Goal: Information Seeking & Learning: Learn about a topic

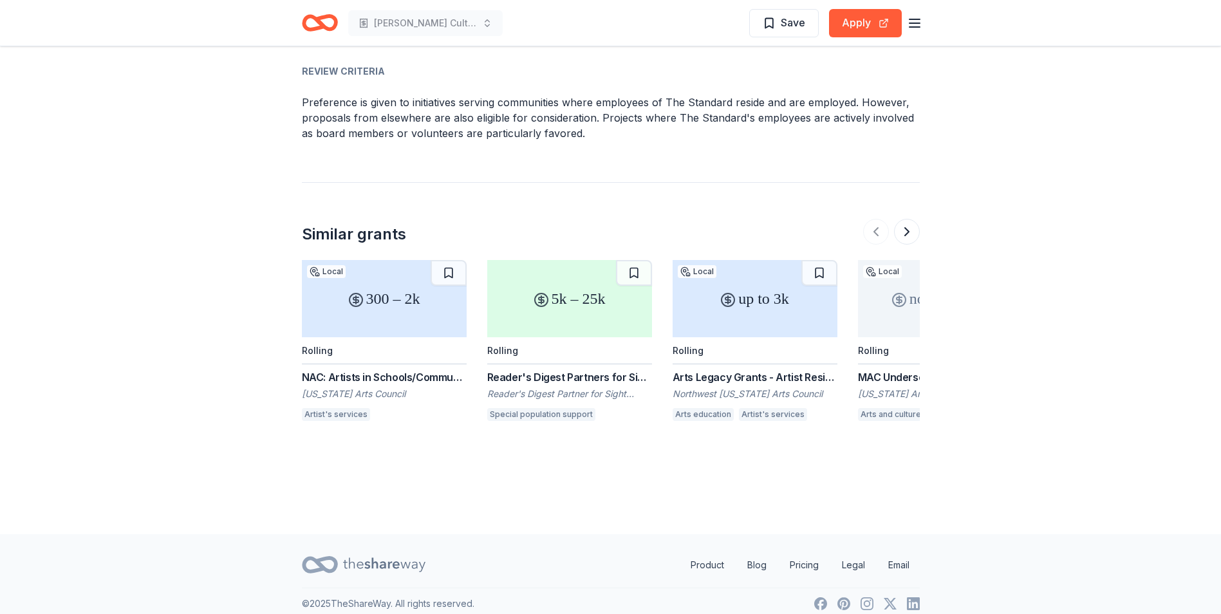
scroll to position [1777, 0]
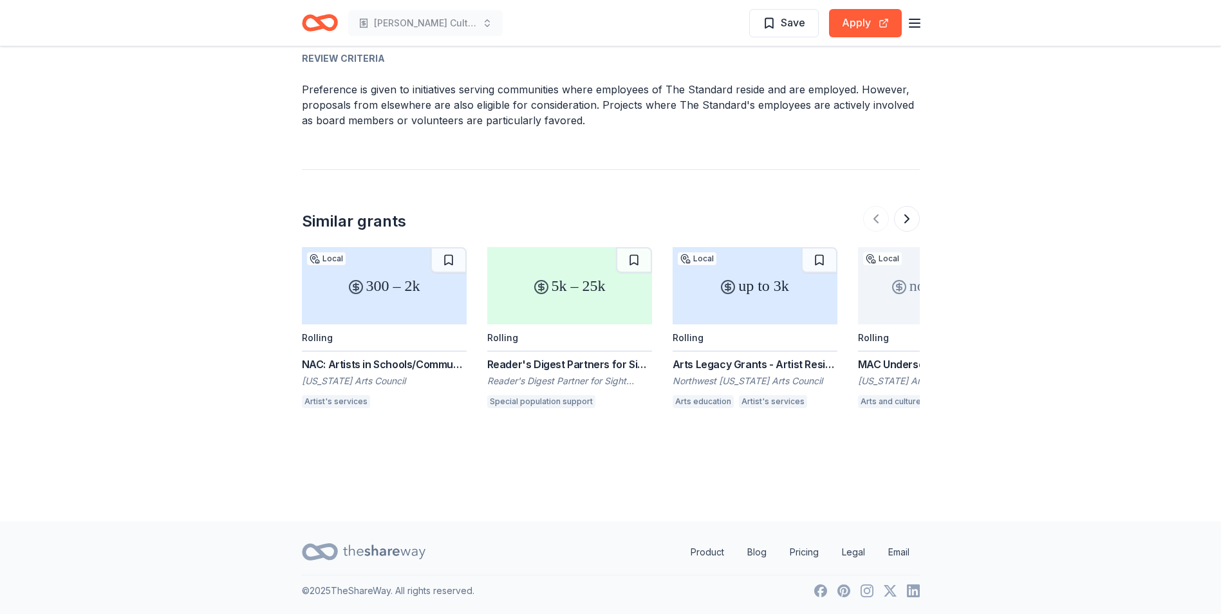
click at [550, 310] on div "5k – 25k" at bounding box center [569, 285] width 165 height 77
click at [906, 219] on button at bounding box center [907, 219] width 26 height 26
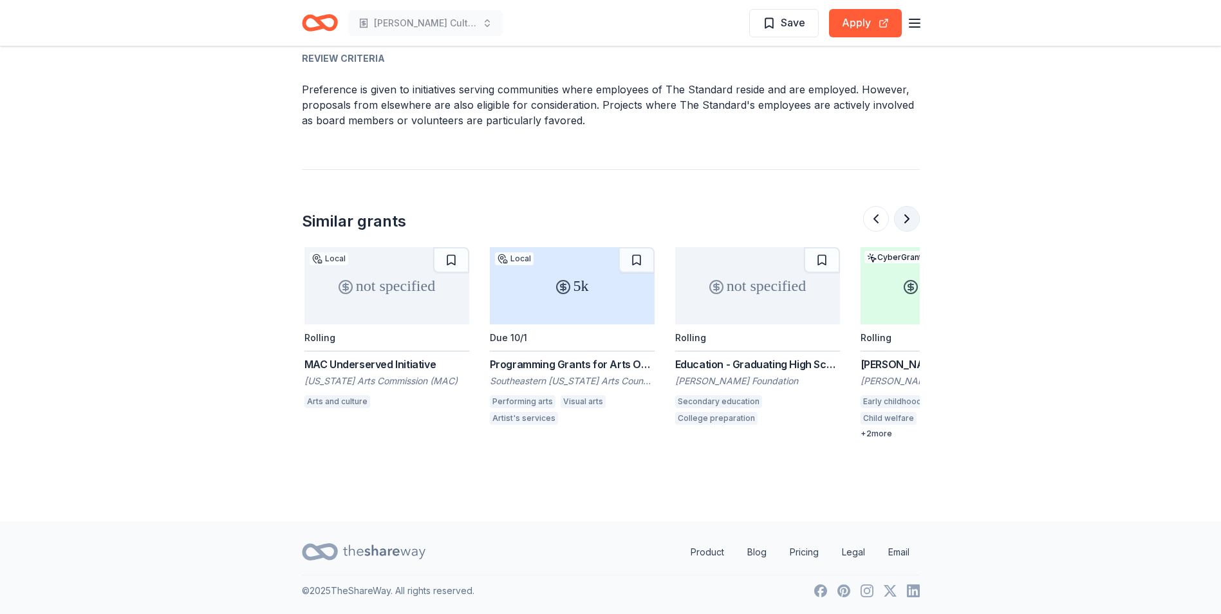
scroll to position [0, 556]
click at [373, 297] on div "not specified" at bounding box center [384, 285] width 165 height 77
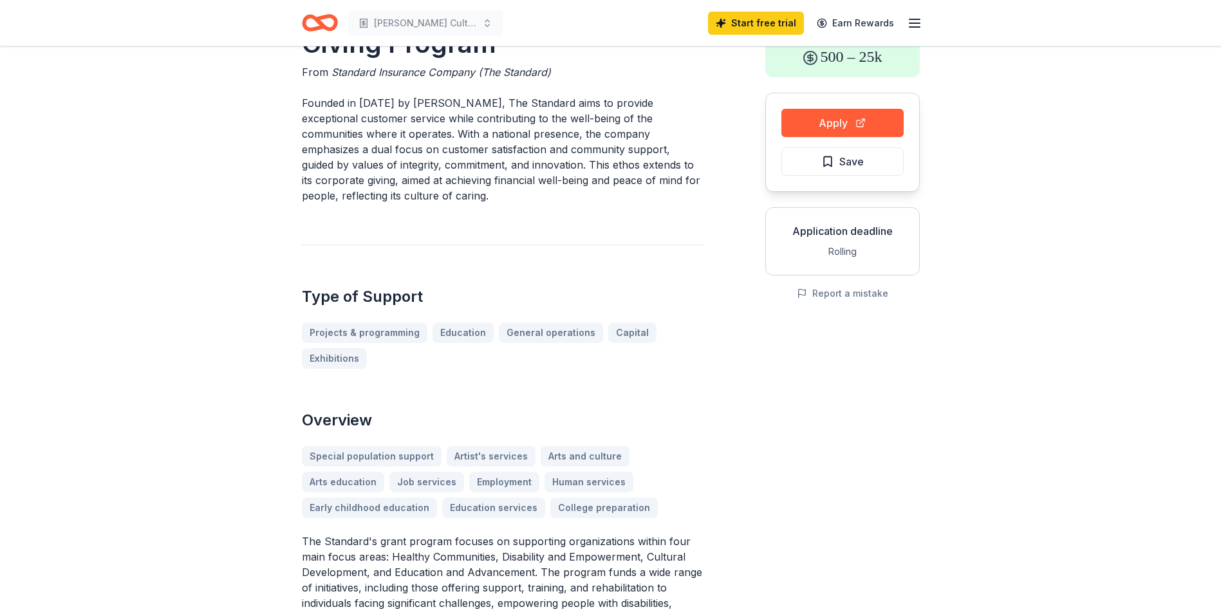
scroll to position [0, 0]
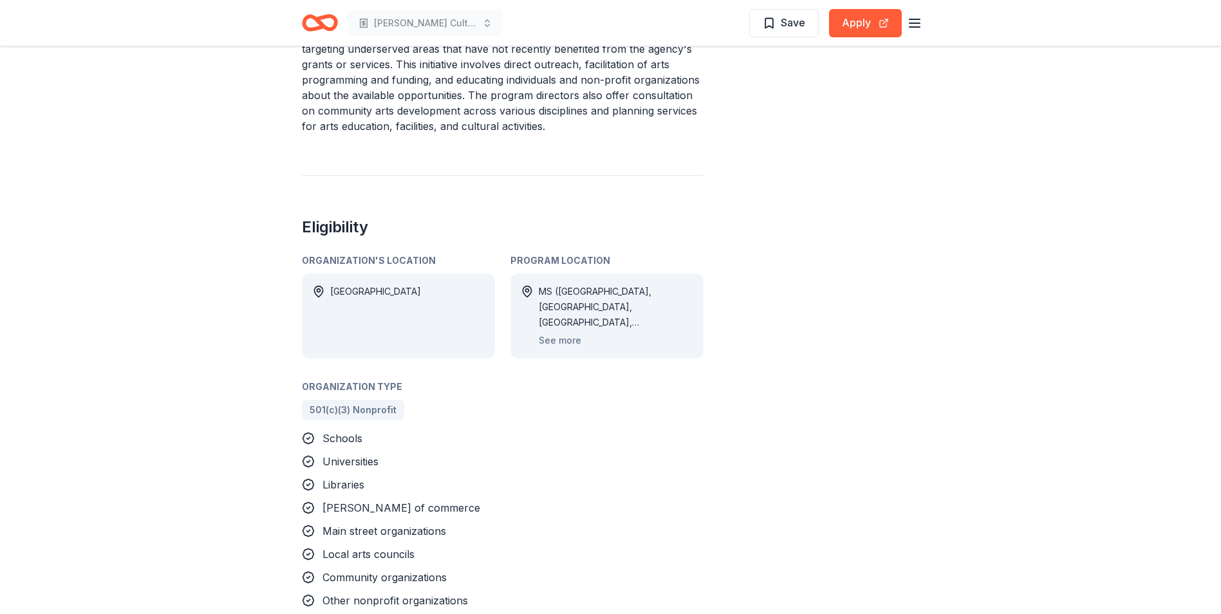
scroll to position [515, 0]
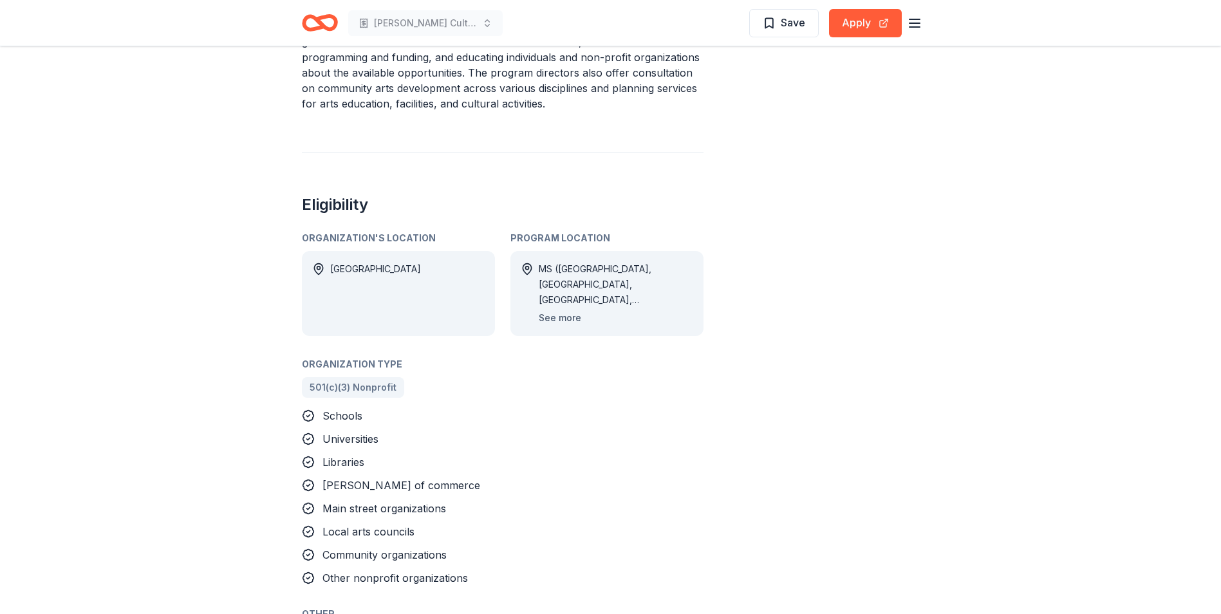
click at [552, 319] on button "See more" at bounding box center [560, 317] width 42 height 15
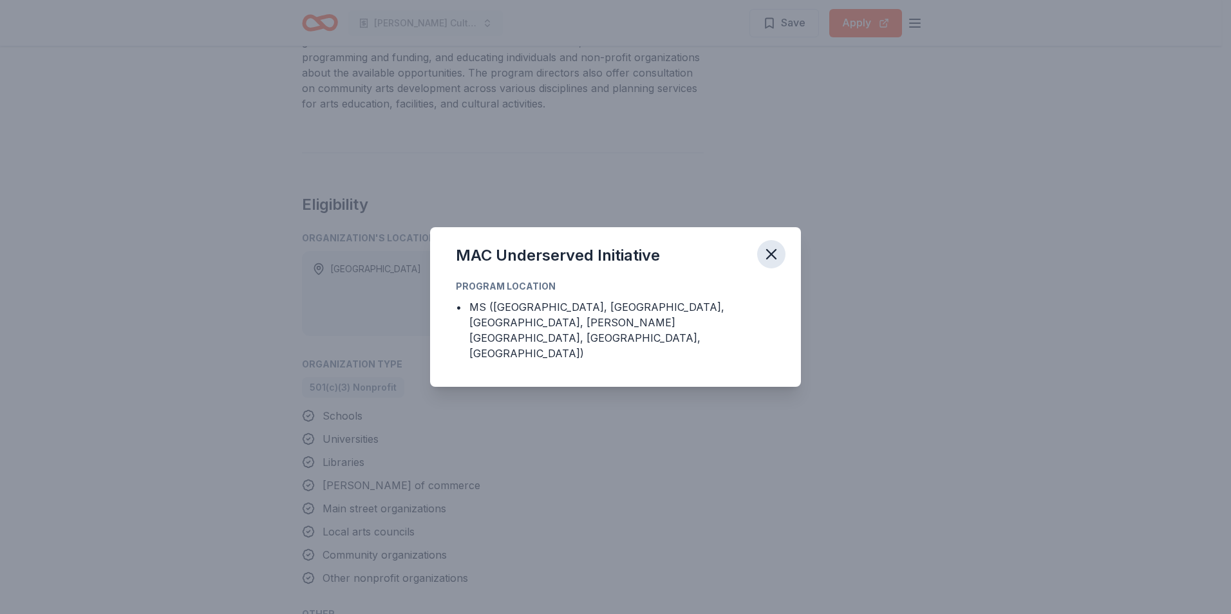
click at [773, 259] on icon "button" at bounding box center [771, 254] width 9 height 9
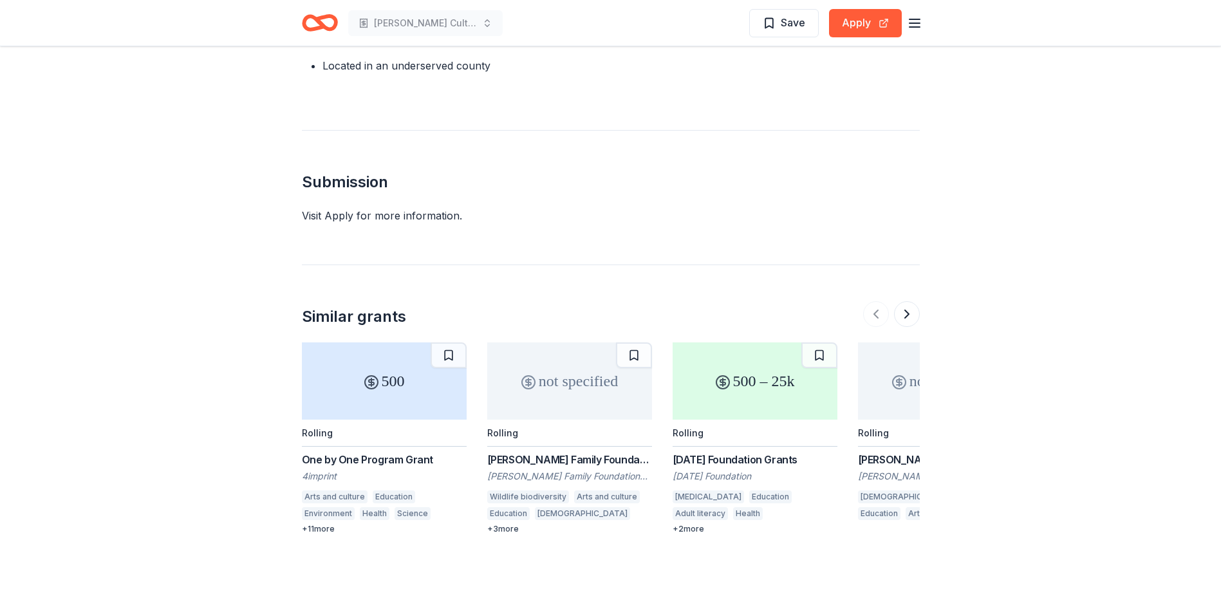
scroll to position [1158, 0]
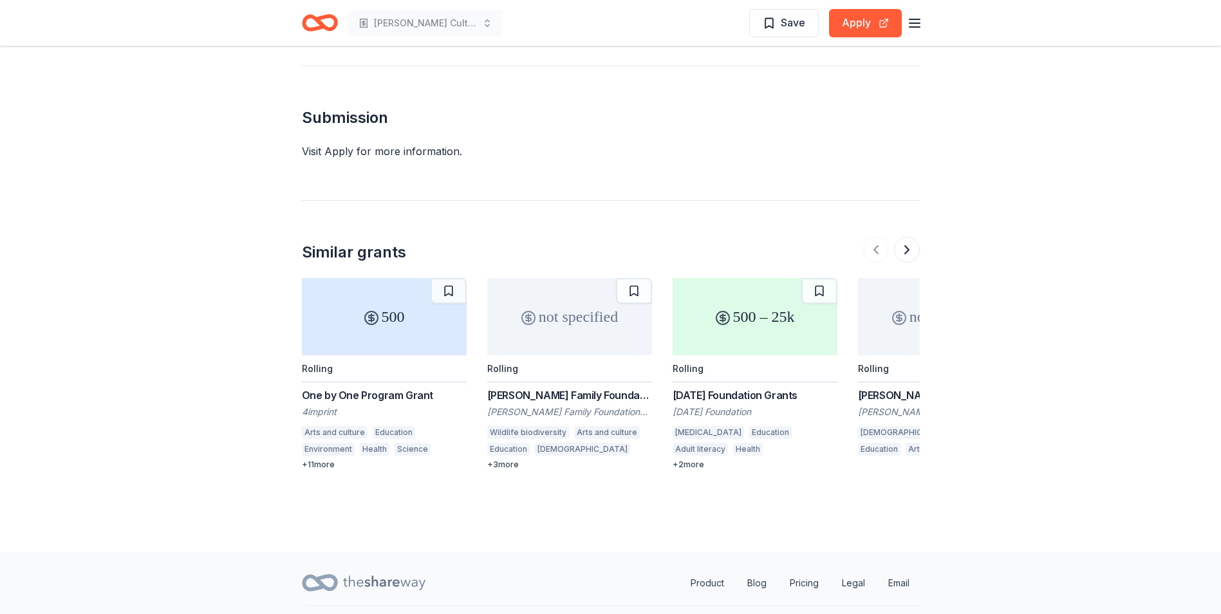
click at [741, 398] on div "Karma Foundation Grants" at bounding box center [755, 394] width 165 height 15
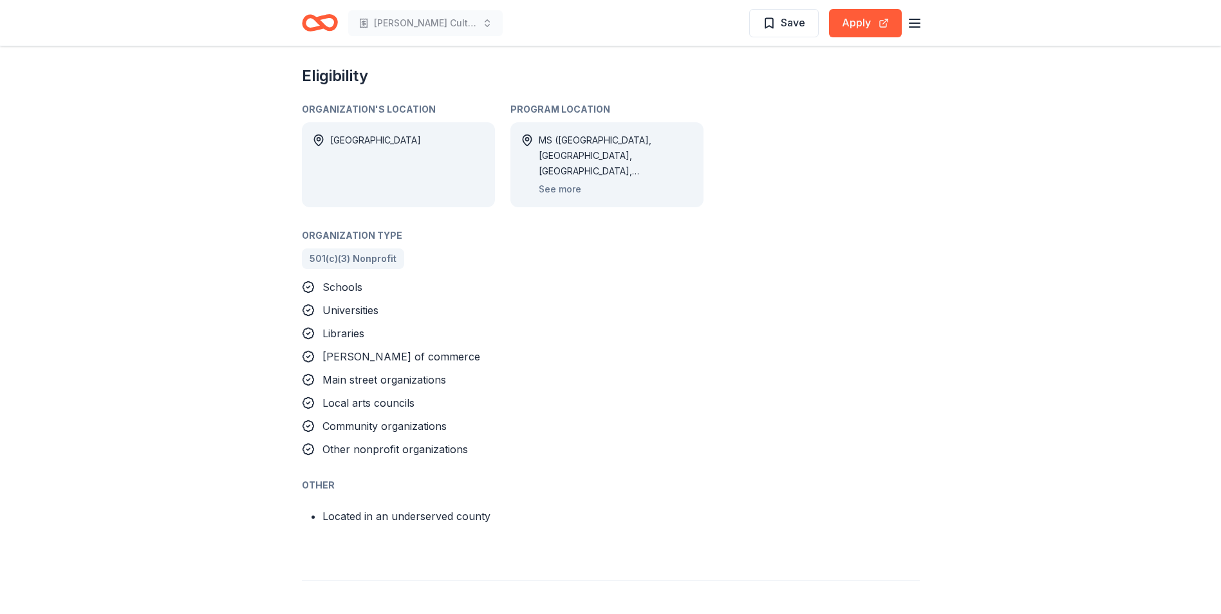
scroll to position [579, 0]
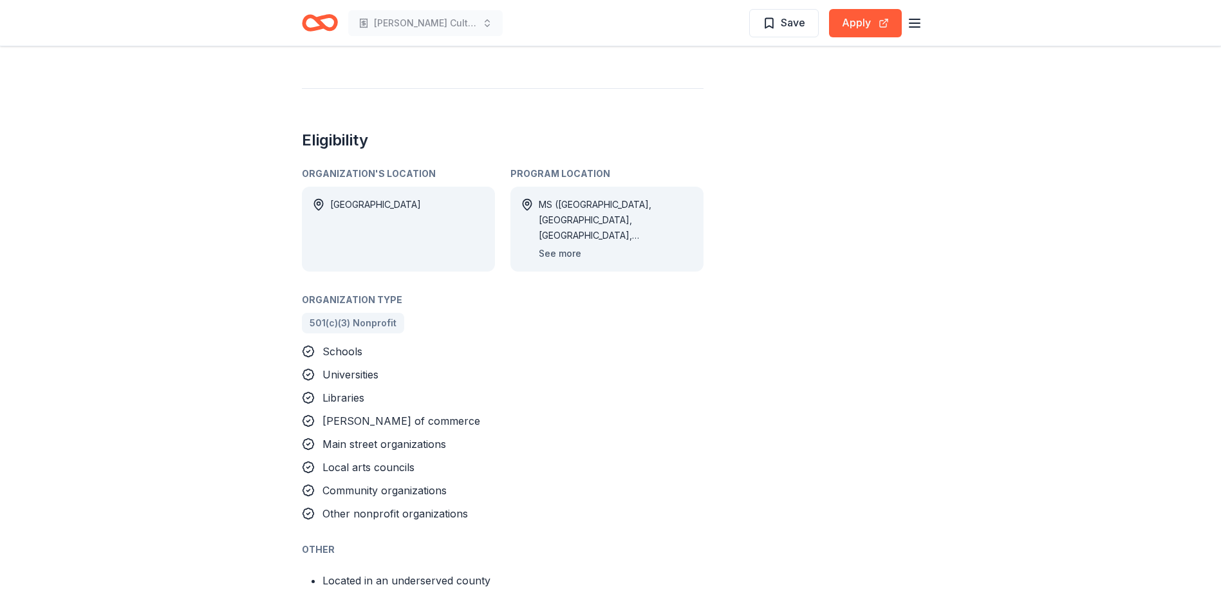
click at [560, 254] on button "See more" at bounding box center [560, 253] width 42 height 15
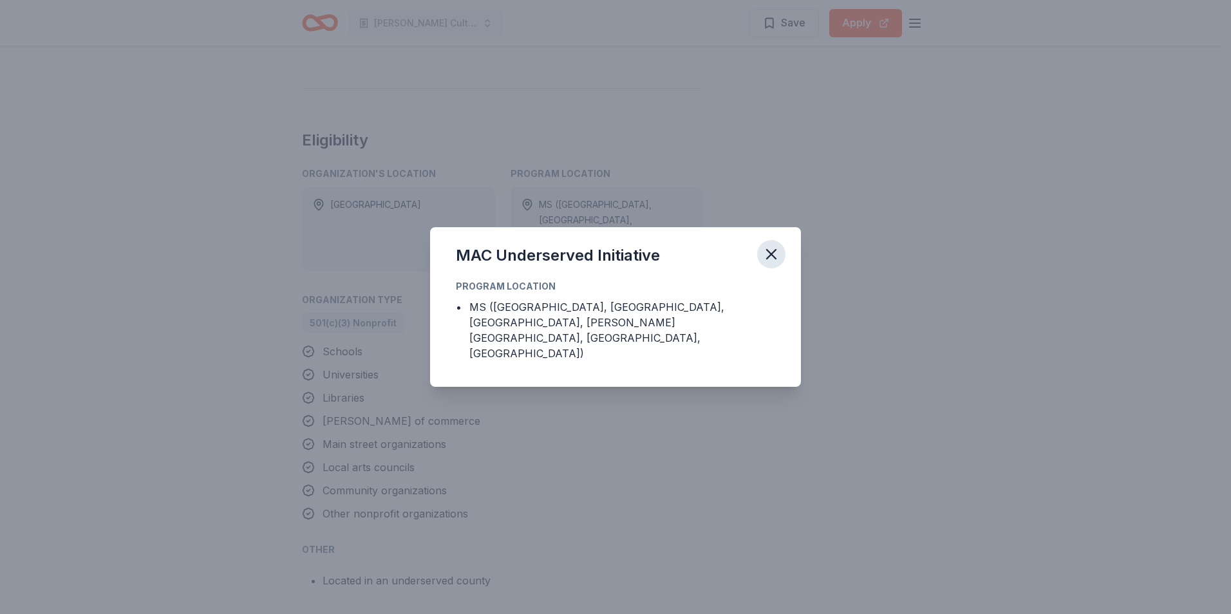
click at [769, 259] on icon "button" at bounding box center [771, 254] width 9 height 9
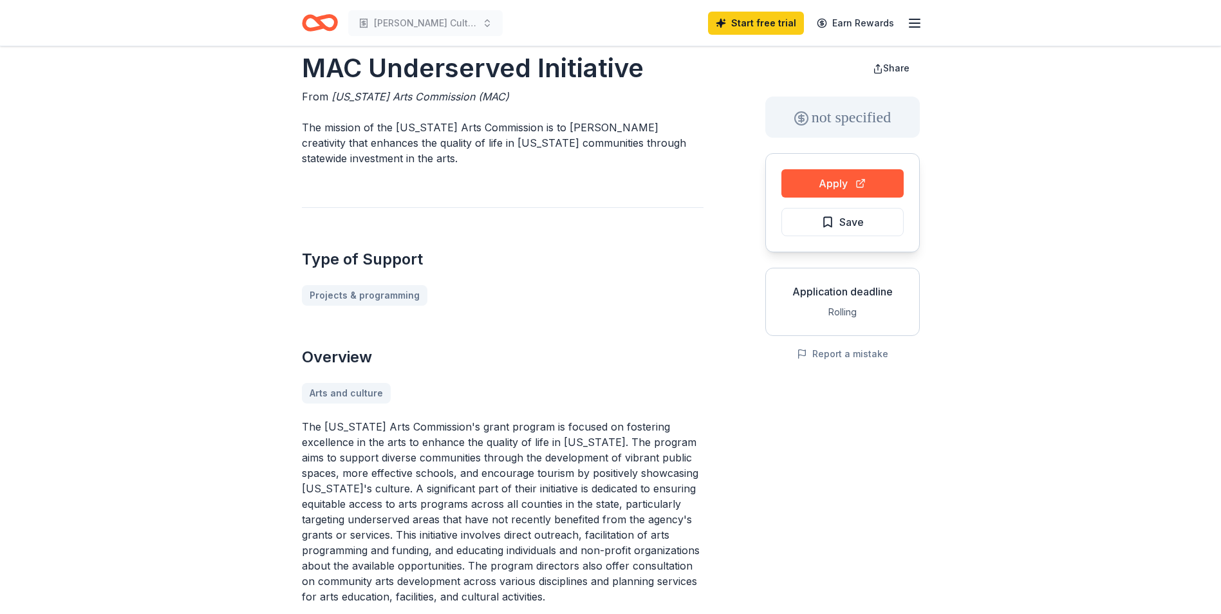
scroll to position [0, 0]
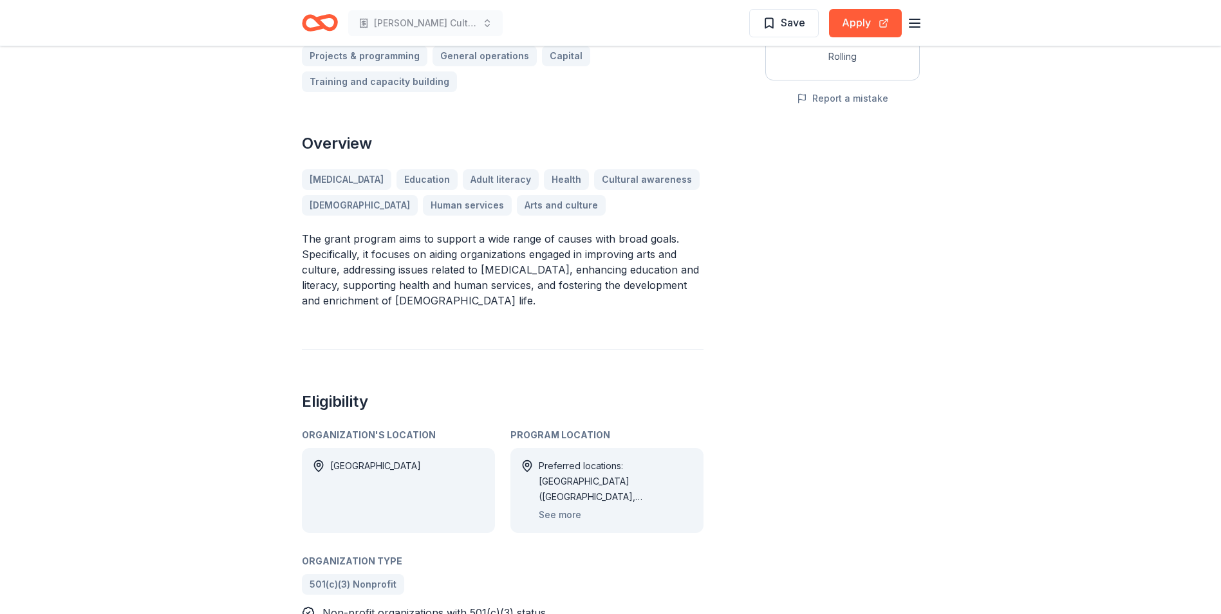
scroll to position [322, 0]
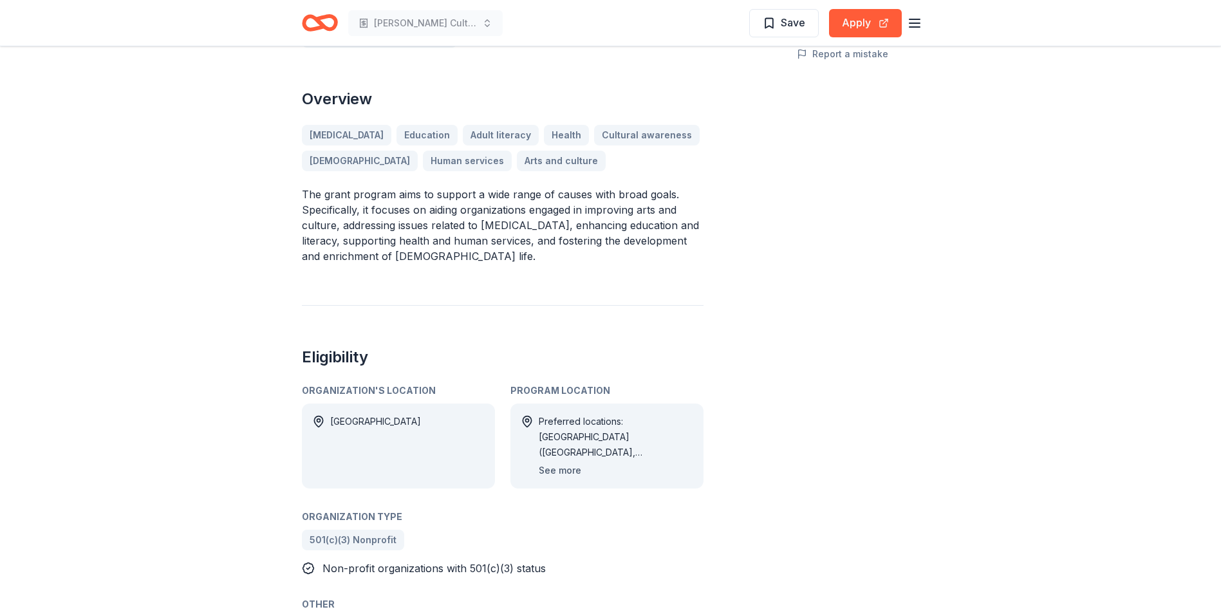
click at [565, 463] on button "See more" at bounding box center [560, 470] width 42 height 15
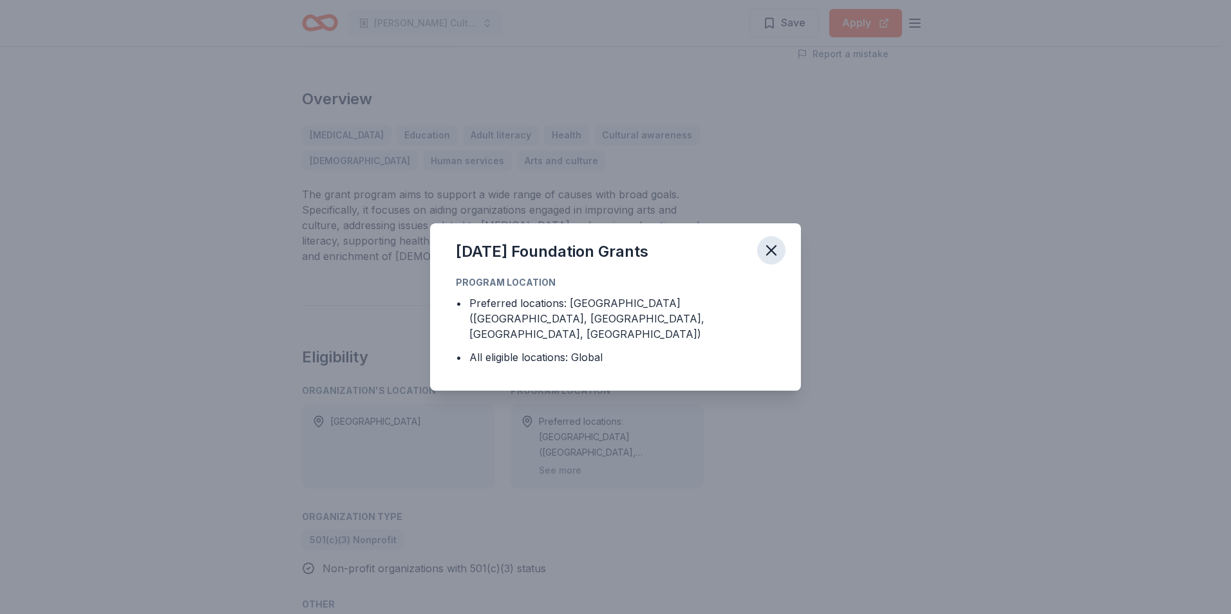
click at [770, 255] on icon "button" at bounding box center [771, 250] width 9 height 9
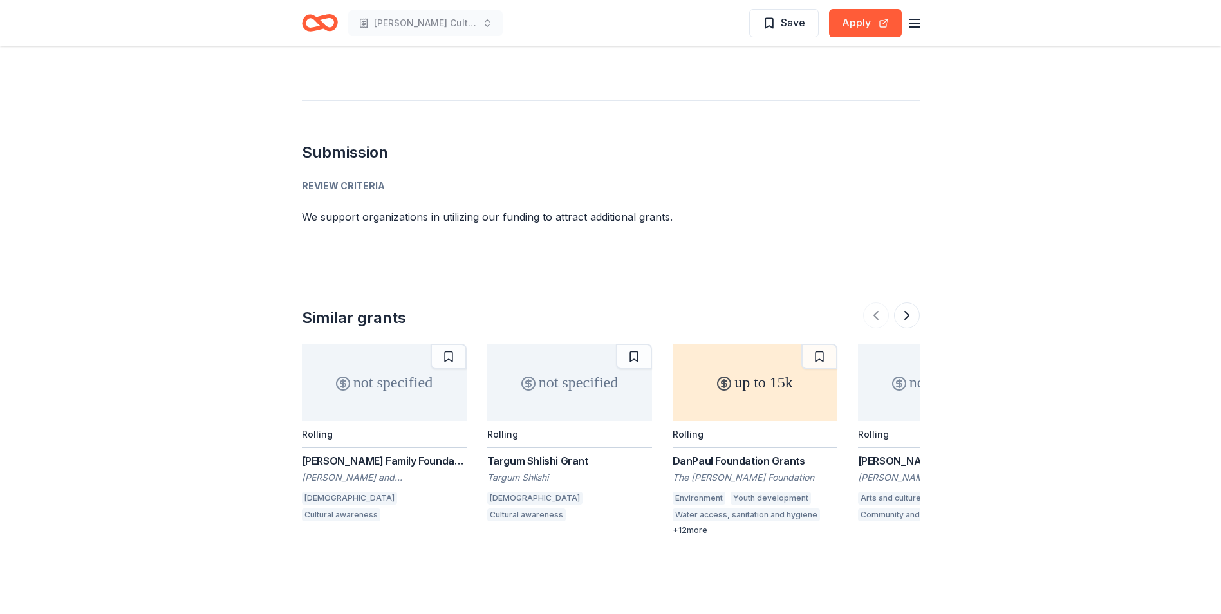
scroll to position [1094, 0]
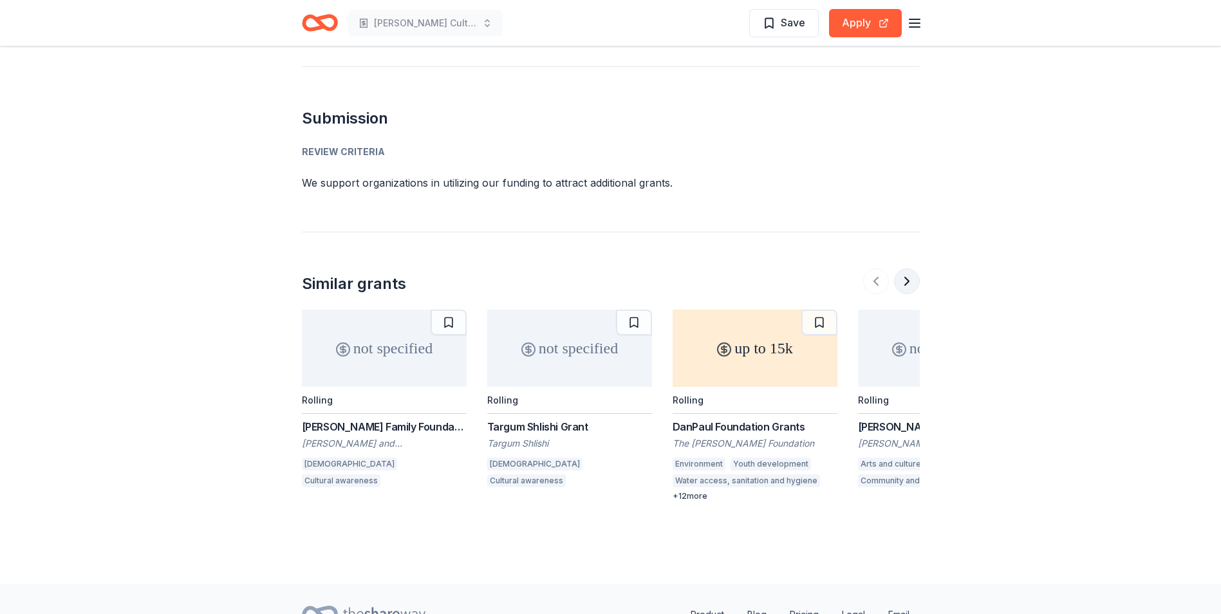
click at [910, 268] on button at bounding box center [907, 281] width 26 height 26
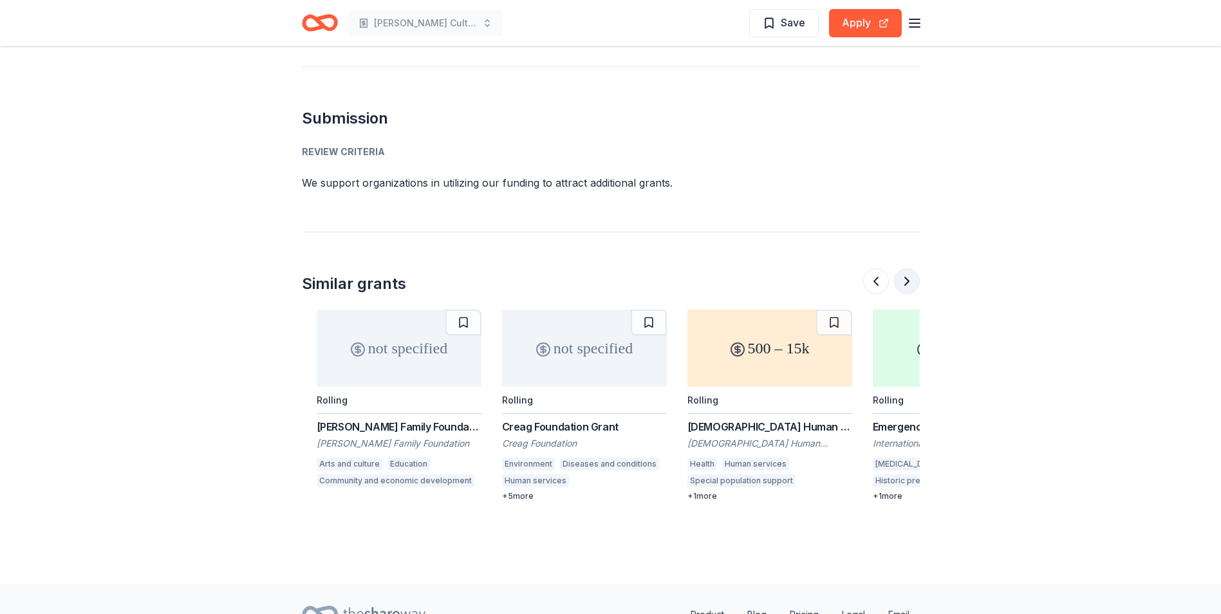
scroll to position [0, 556]
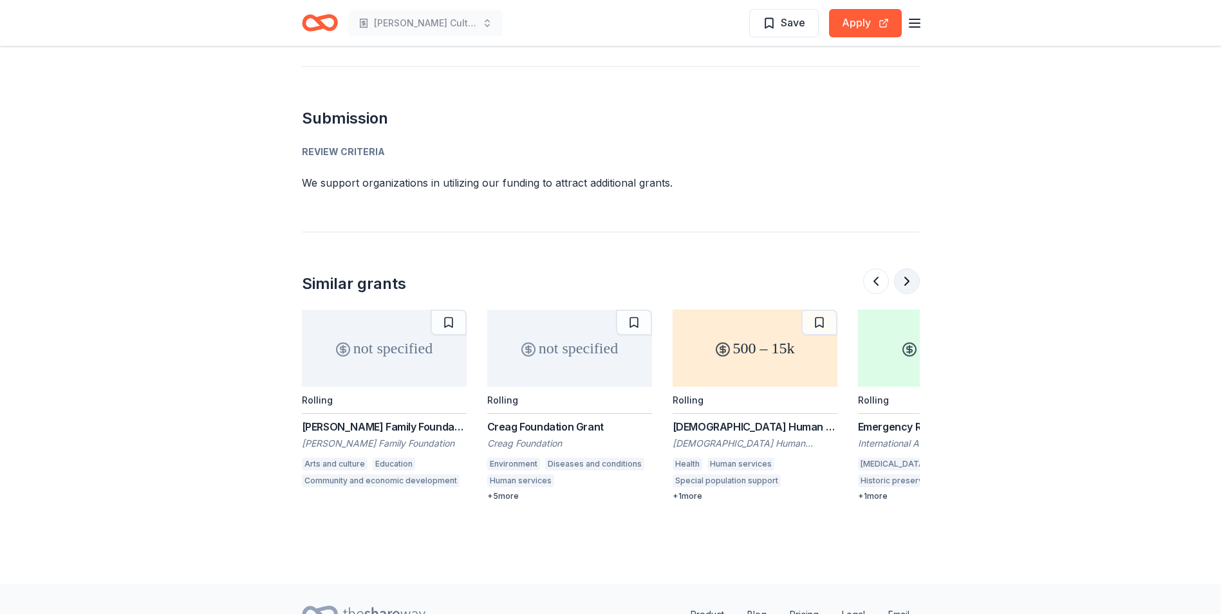
click at [910, 268] on button at bounding box center [907, 281] width 26 height 26
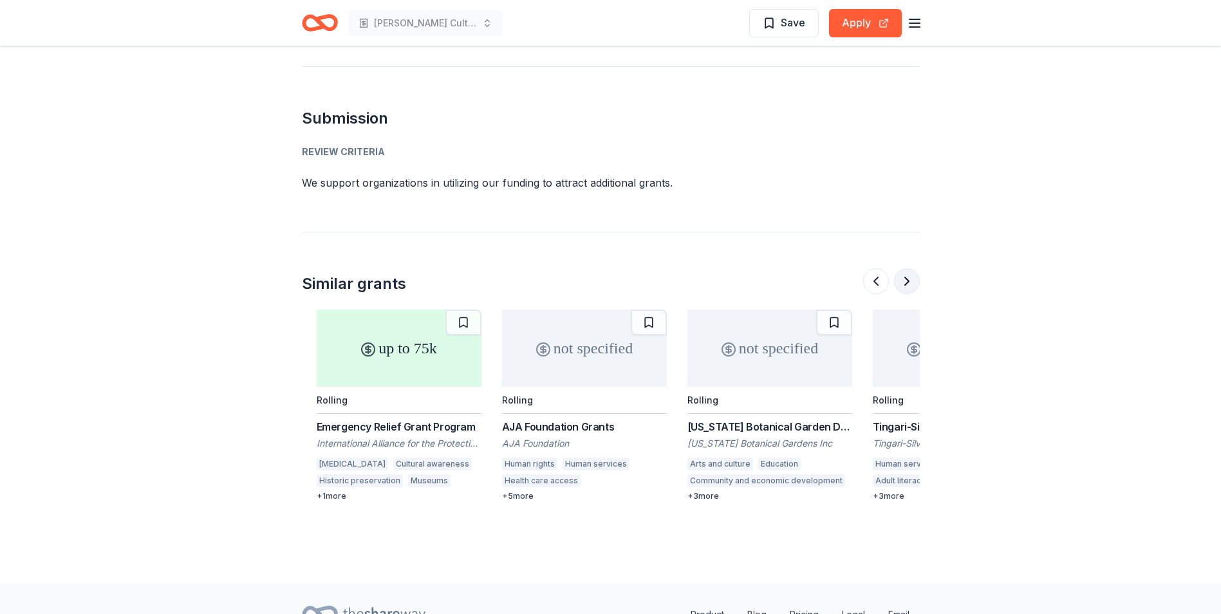
scroll to position [0, 1112]
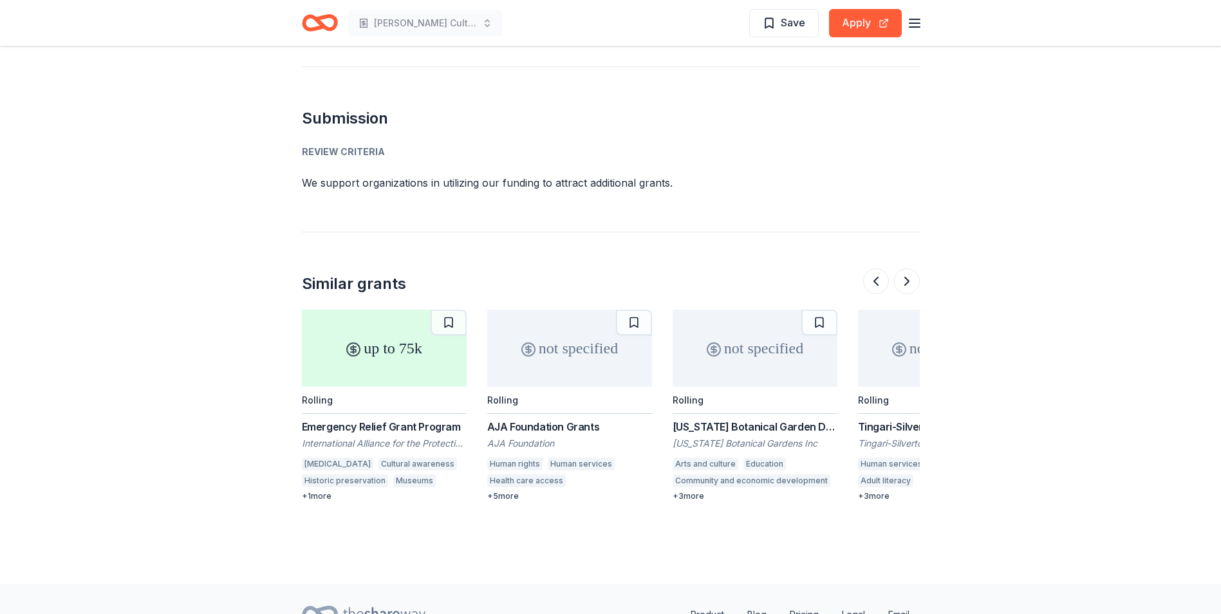
click at [377, 437] on div "International Alliance for the Protection of Heritage in Conflict Areas (ALIPH)" at bounding box center [384, 443] width 165 height 13
click at [910, 268] on button at bounding box center [907, 281] width 26 height 26
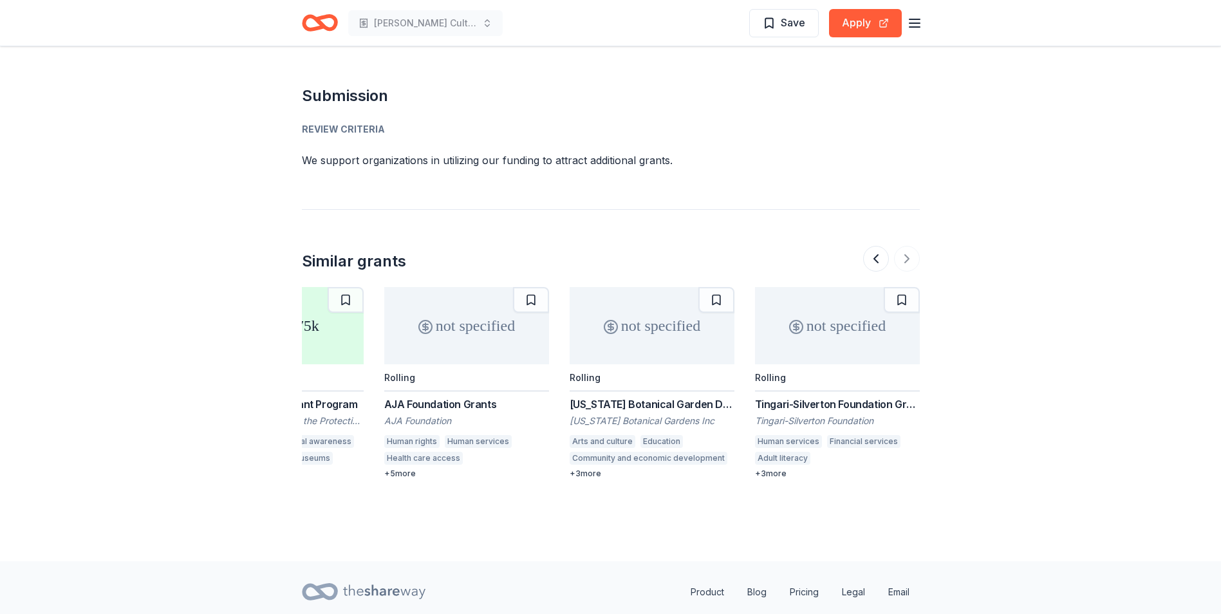
scroll to position [1126, 0]
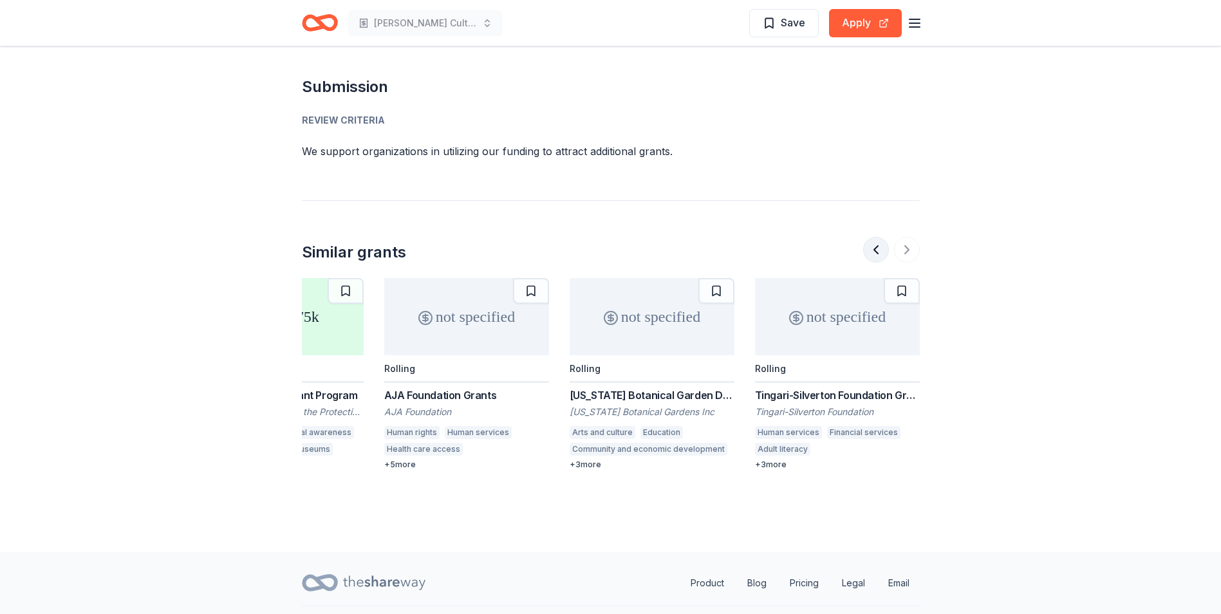
click at [873, 237] on button at bounding box center [876, 250] width 26 height 26
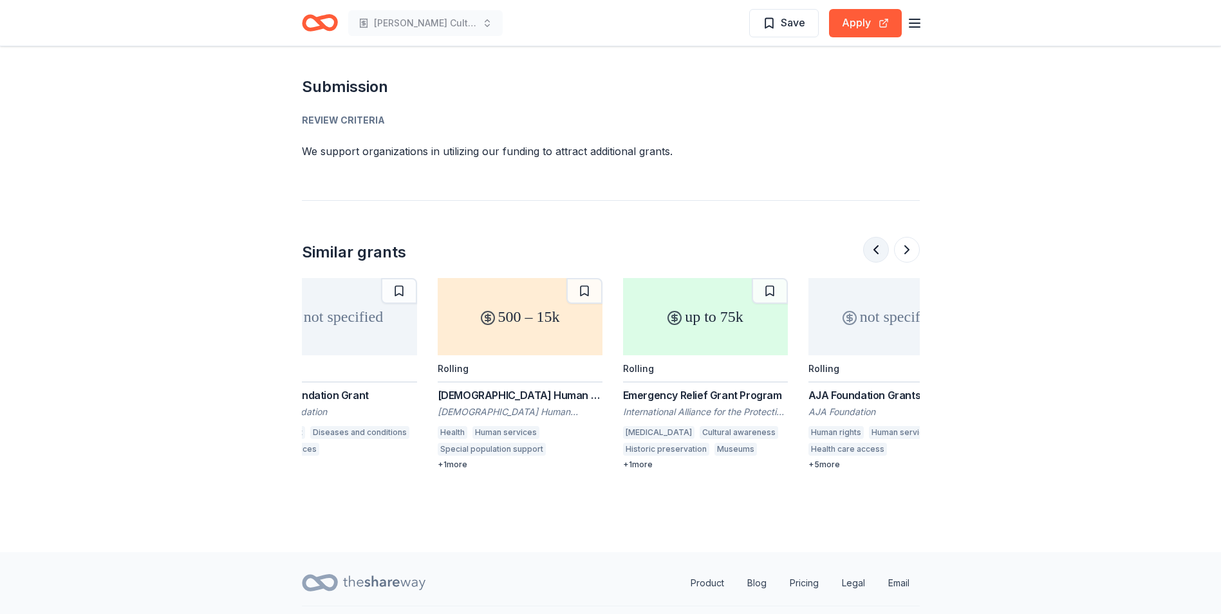
scroll to position [0, 741]
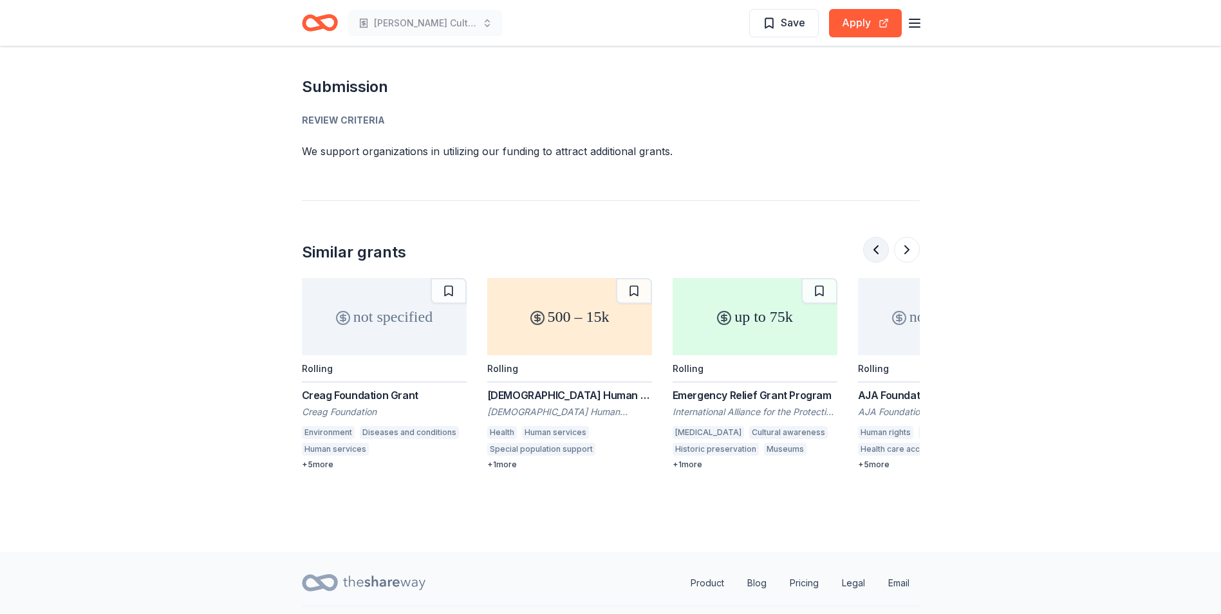
click at [878, 237] on button at bounding box center [876, 250] width 26 height 26
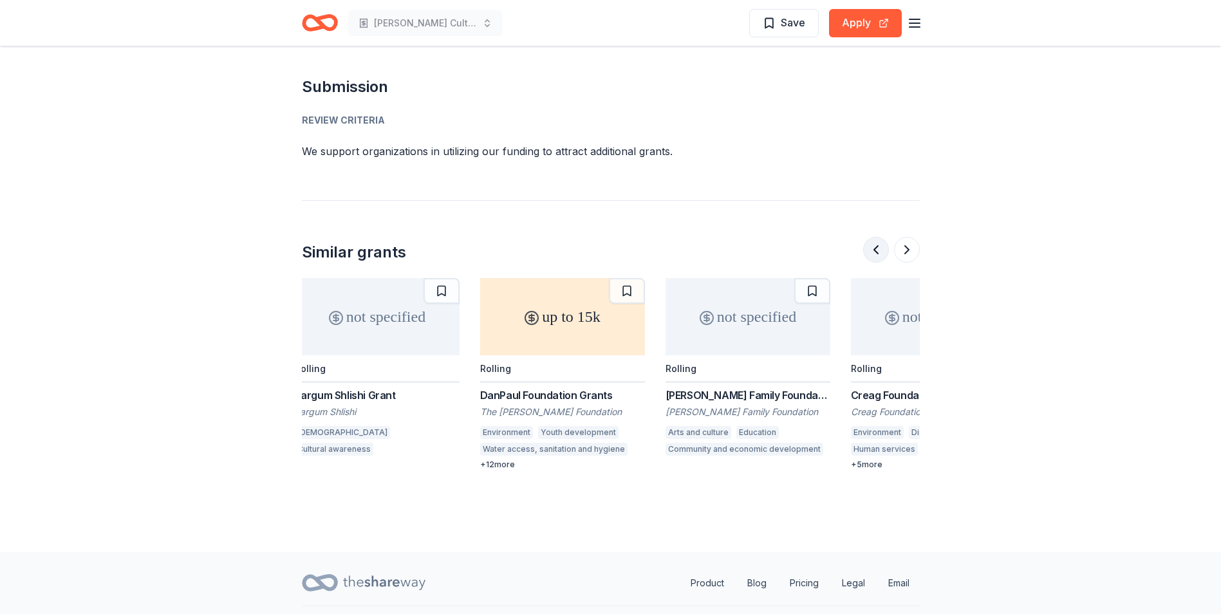
scroll to position [0, 185]
click at [749, 387] on div "[PERSON_NAME] Family Foundation Grant" at bounding box center [755, 394] width 165 height 15
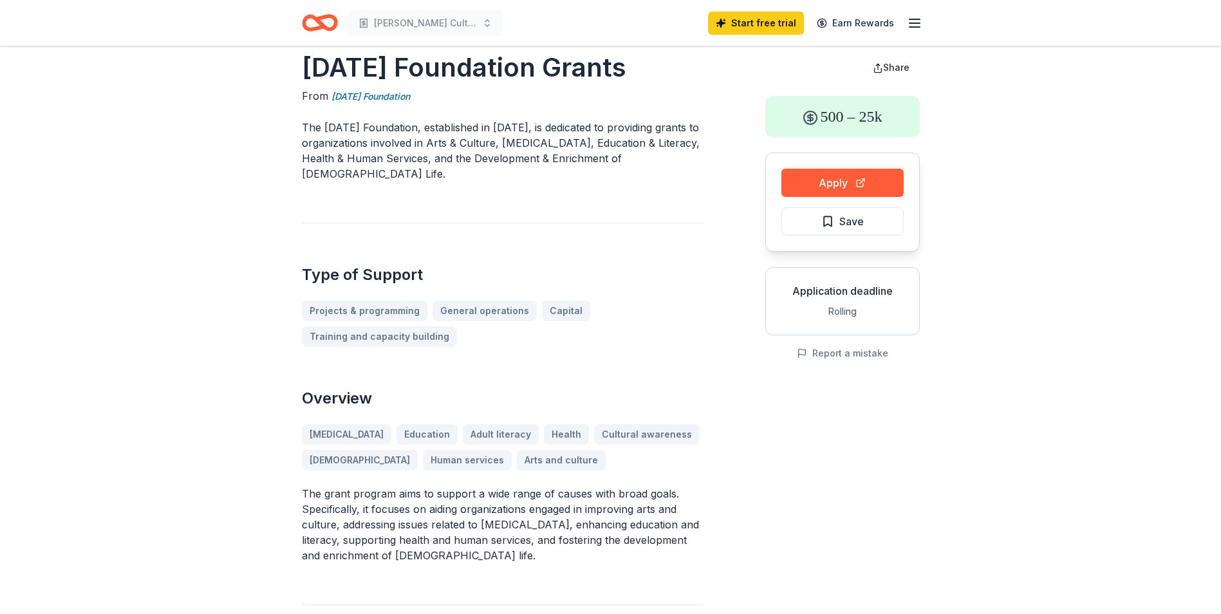
scroll to position [0, 0]
